Goal: Find specific fact: Find specific fact

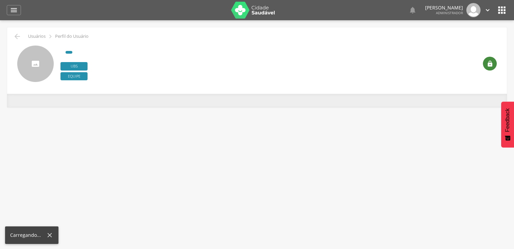
click at [486, 71] on div "" at bounding box center [487, 64] width 19 height 36
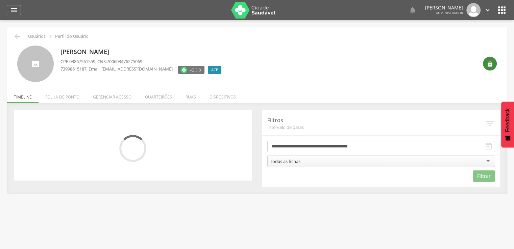
click at [487, 69] on div "" at bounding box center [490, 64] width 14 height 14
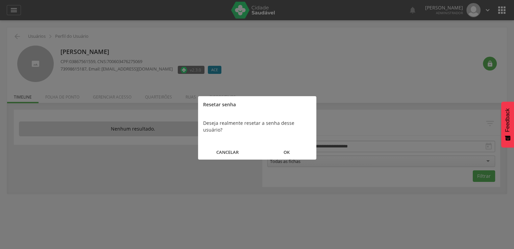
click at [277, 146] on button "OK" at bounding box center [286, 152] width 59 height 15
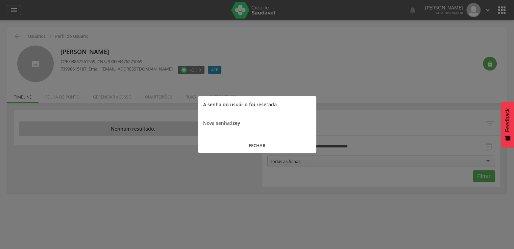
click at [230, 123] on div "Nova senha: izey" at bounding box center [257, 123] width 118 height 20
click at [234, 123] on b "izey" at bounding box center [235, 123] width 9 height 6
click at [222, 248] on div at bounding box center [257, 124] width 514 height 249
click at [237, 124] on b "izey" at bounding box center [235, 123] width 9 height 6
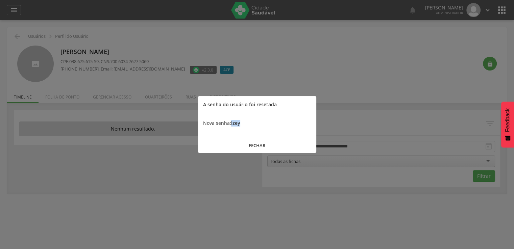
click at [237, 124] on b "izey" at bounding box center [235, 123] width 9 height 6
click at [238, 123] on b "izey" at bounding box center [235, 123] width 9 height 6
click at [254, 142] on button "FECHAR" at bounding box center [257, 145] width 118 height 15
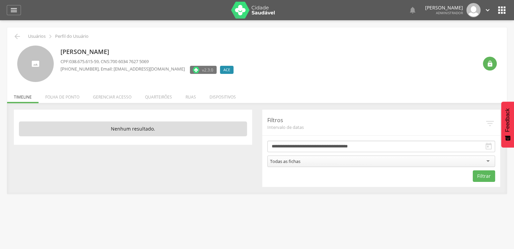
drag, startPoint x: 163, startPoint y: 51, endPoint x: 62, endPoint y: 49, distance: 101.3
click at [62, 49] on p "[PERSON_NAME]" at bounding box center [148, 52] width 176 height 9
copy p "[PERSON_NAME]"
drag, startPoint x: 71, startPoint y: 61, endPoint x: 101, endPoint y: 62, distance: 30.1
click at [99, 62] on span "038.675.615-59" at bounding box center [83, 61] width 29 height 6
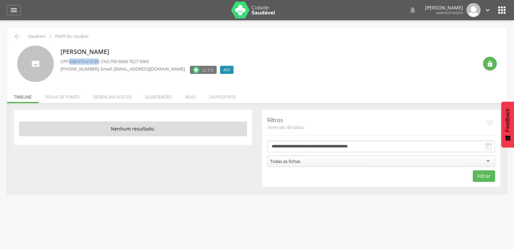
copy span "038.675.615-59"
click at [14, 39] on icon "" at bounding box center [17, 36] width 8 height 8
